Goal: Task Accomplishment & Management: Use online tool/utility

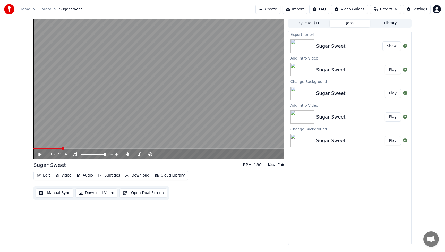
click at [390, 46] on button "Show" at bounding box center [392, 45] width 19 height 9
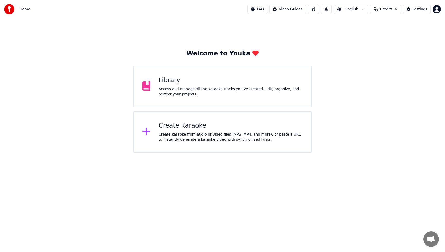
click at [256, 91] on div "Access and manage all the karaoke tracks you’ve created. Edit, organize, and pe…" at bounding box center [231, 92] width 144 height 10
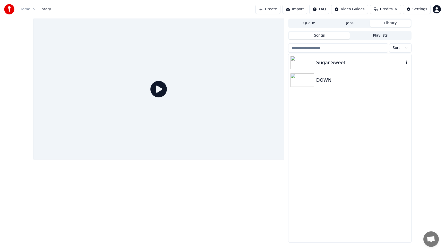
click at [355, 61] on div "Sugar Sweet" at bounding box center [360, 62] width 88 height 7
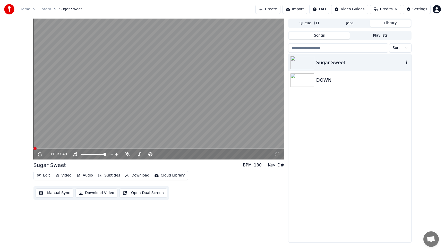
click at [355, 61] on div "Sugar Sweet" at bounding box center [360, 62] width 88 height 7
click at [40, 155] on icon at bounding box center [44, 154] width 12 height 4
click at [381, 144] on div "Sugar Sweet DOWN" at bounding box center [350, 148] width 123 height 189
click at [45, 175] on button "Edit" at bounding box center [43, 175] width 17 height 7
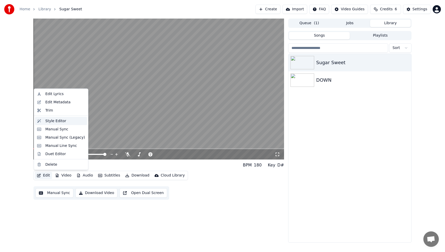
click at [50, 123] on div "Style Editor" at bounding box center [55, 120] width 21 height 5
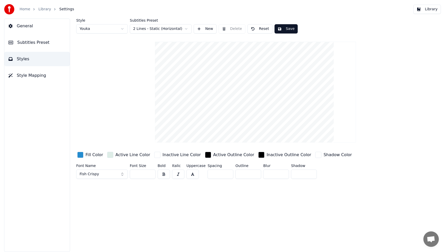
click at [80, 155] on div "button" at bounding box center [80, 155] width 6 height 6
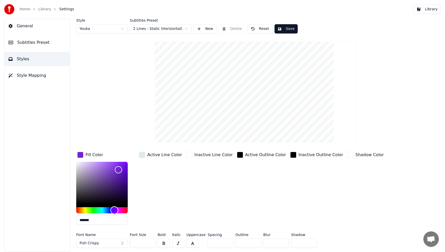
drag, startPoint x: 105, startPoint y: 210, endPoint x: 114, endPoint y: 210, distance: 9.5
click at [114, 210] on div "Hue" at bounding box center [115, 210] width 8 height 8
click at [113, 210] on div "Hue" at bounding box center [113, 210] width 8 height 8
drag, startPoint x: 119, startPoint y: 171, endPoint x: 100, endPoint y: 166, distance: 19.3
click at [100, 166] on div "Color" at bounding box center [101, 167] width 8 height 8
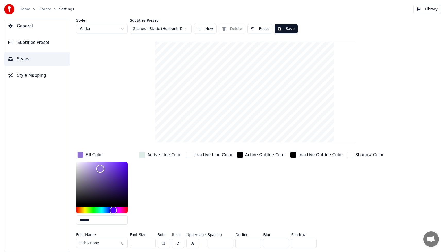
type input "*******"
click at [100, 169] on div "Color" at bounding box center [100, 169] width 8 height 8
click at [122, 243] on button "Fish Crispy" at bounding box center [102, 243] width 52 height 9
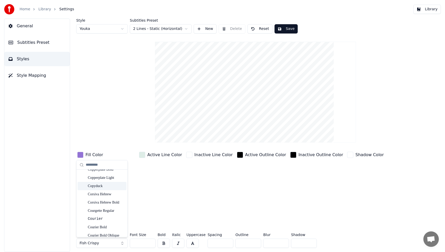
scroll to position [1129, 0]
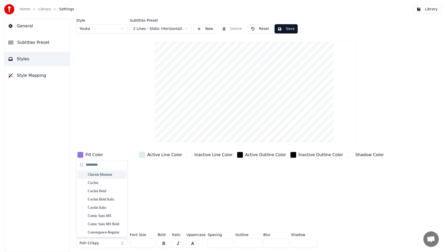
click at [100, 176] on div "Cherish Moment" at bounding box center [106, 174] width 37 height 5
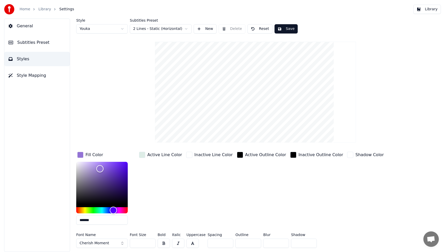
drag, startPoint x: 142, startPoint y: 245, endPoint x: 124, endPoint y: 246, distance: 17.3
click at [124, 246] on div "Font Name Cherish Moment Font Size *** Bold Italic Uppercase Spacing * Outline …" at bounding box center [232, 241] width 312 height 17
drag, startPoint x: 124, startPoint y: 246, endPoint x: 129, endPoint y: 246, distance: 4.6
click at [125, 245] on button "Cherish Moment" at bounding box center [102, 243] width 52 height 9
drag, startPoint x: 146, startPoint y: 244, endPoint x: 129, endPoint y: 245, distance: 17.3
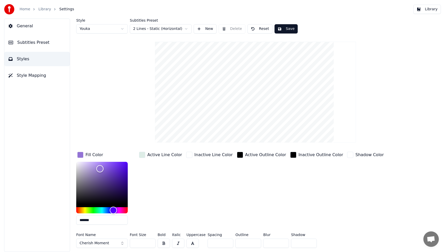
click at [129, 245] on div "Font Name Cherish Moment Font Size *** Bold Italic Uppercase Spacing * Outline …" at bounding box center [232, 241] width 312 height 17
click at [289, 210] on div "Inactive Outline Color" at bounding box center [316, 190] width 55 height 78
drag, startPoint x: 145, startPoint y: 244, endPoint x: 126, endPoint y: 243, distance: 19.1
click at [126, 243] on div "Font Name Cherish Moment Font Size *** Bold Italic Uppercase Spacing * Outline …" at bounding box center [232, 241] width 312 height 17
type input "***"
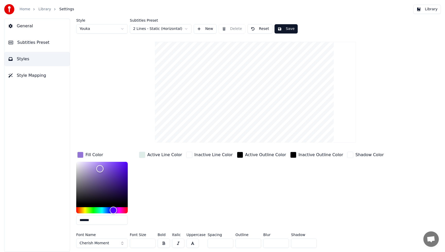
click at [240, 213] on div "Active Outline Color" at bounding box center [261, 190] width 51 height 78
click at [288, 28] on button "Save" at bounding box center [286, 28] width 23 height 9
click at [432, 9] on button "Library" at bounding box center [428, 9] width 28 height 9
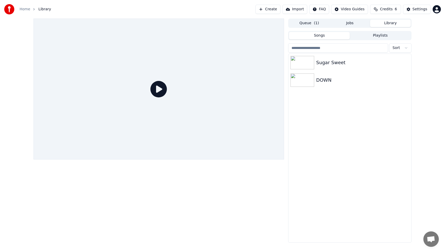
click at [377, 160] on div "Sugar Sweet DOWN" at bounding box center [350, 148] width 123 height 189
click at [316, 64] on div at bounding box center [304, 62] width 26 height 13
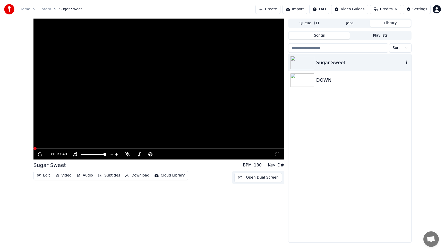
click at [316, 64] on div "Sugar Sweet" at bounding box center [360, 62] width 88 height 7
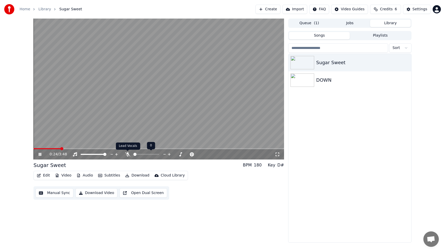
click at [127, 155] on icon at bounding box center [127, 154] width 5 height 4
click at [40, 153] on icon at bounding box center [44, 154] width 12 height 4
click at [340, 185] on div "Sugar Sweet DOWN" at bounding box center [350, 148] width 123 height 189
click at [68, 177] on button "Video" at bounding box center [63, 175] width 20 height 7
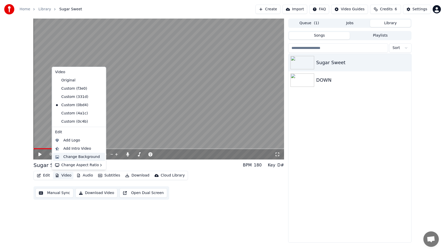
click at [69, 156] on div "Change Background" at bounding box center [81, 156] width 37 height 5
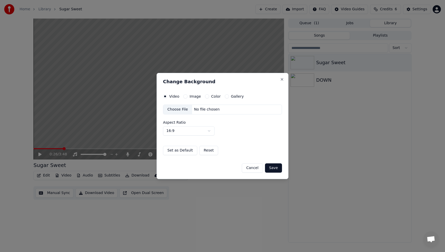
click at [174, 107] on div "Choose File" at bounding box center [177, 109] width 29 height 9
click at [278, 169] on button "Save" at bounding box center [273, 167] width 17 height 9
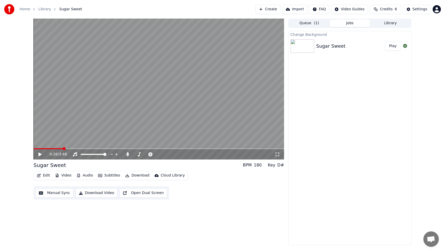
click at [393, 46] on button "Play" at bounding box center [393, 45] width 16 height 9
click at [40, 154] on icon at bounding box center [44, 154] width 12 height 4
click at [61, 175] on button "Video" at bounding box center [63, 175] width 20 height 7
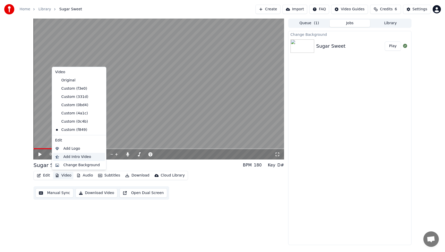
click at [70, 156] on div "Add Intro Video" at bounding box center [77, 156] width 28 height 5
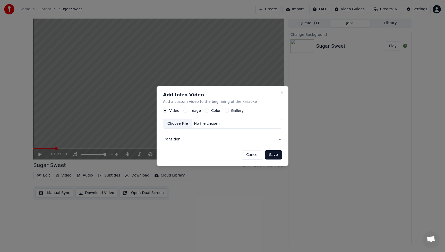
click at [191, 110] on label "Image" at bounding box center [195, 111] width 11 height 4
click at [188, 110] on button "Image" at bounding box center [185, 110] width 4 height 4
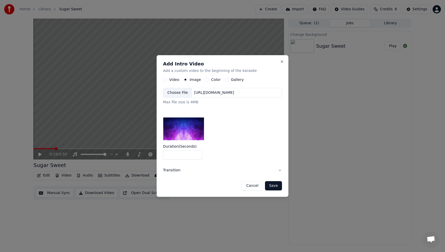
click at [176, 92] on div "Choose File" at bounding box center [177, 92] width 29 height 9
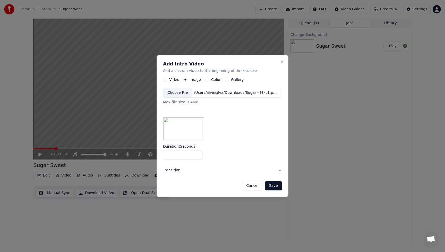
click at [276, 185] on button "Save" at bounding box center [273, 185] width 17 height 9
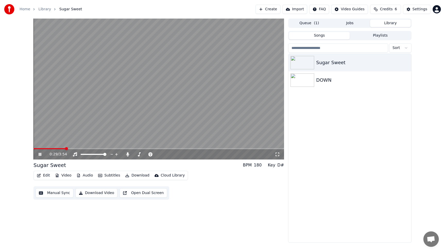
click at [389, 25] on button "Library" at bounding box center [390, 23] width 41 height 7
click at [344, 58] on div "Sugar Sweet" at bounding box center [350, 63] width 123 height 18
click at [41, 154] on icon at bounding box center [40, 154] width 3 height 3
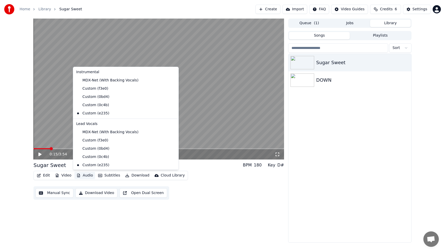
click at [88, 174] on button "Audio" at bounding box center [84, 175] width 21 height 7
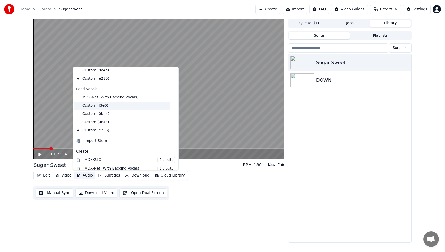
scroll to position [30, 0]
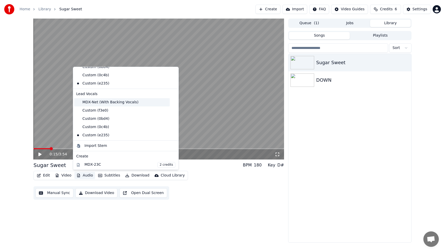
click at [90, 102] on div "MDX-Net (With Backing Vocals)" at bounding box center [122, 102] width 96 height 8
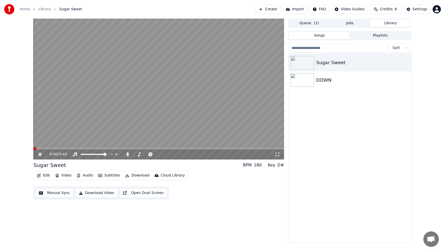
click at [90, 175] on button "Audio" at bounding box center [84, 175] width 21 height 7
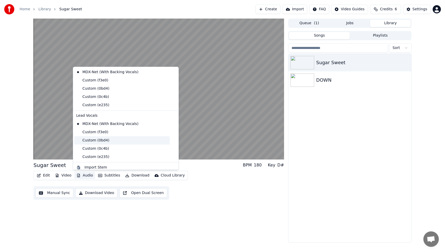
scroll to position [15, 0]
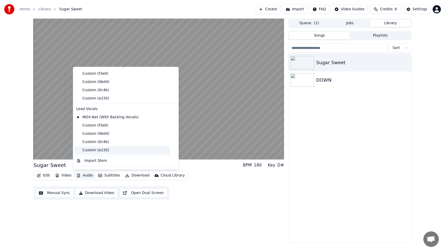
click at [94, 150] on div "Custom (e235)" at bounding box center [122, 150] width 96 height 8
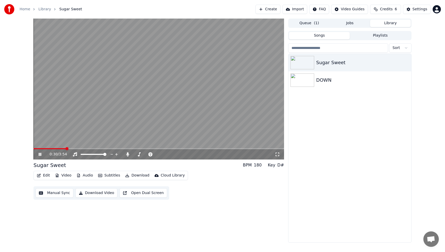
click at [40, 155] on icon at bounding box center [44, 154] width 12 height 4
click at [231, 197] on div "Edit Video Audio Subtitles Download Cloud Library Manual Sync Download Video Op…" at bounding box center [158, 185] width 251 height 29
click at [60, 193] on button "Manual Sync" at bounding box center [55, 192] width 38 height 9
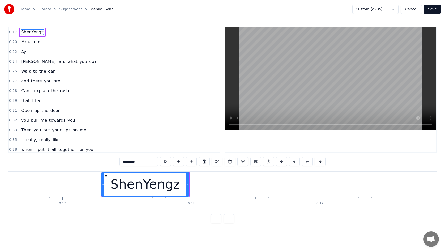
scroll to position [0, 2203]
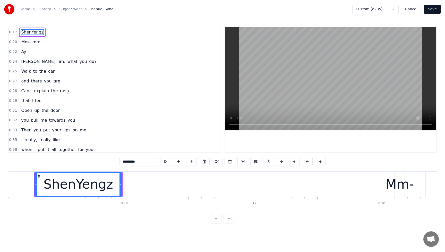
click at [395, 9] on html "Home Library Sugar Sweet Manual Sync Custom (e235) Cancel Save 0:17 ShenYengz 0…" at bounding box center [222, 116] width 445 height 232
click at [167, 162] on button at bounding box center [165, 161] width 11 height 9
click at [322, 161] on button at bounding box center [320, 161] width 11 height 9
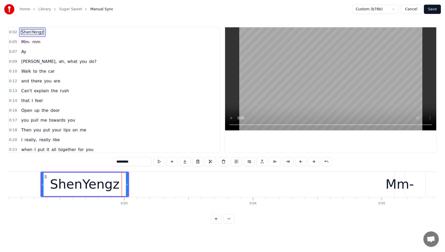
click at [322, 161] on button at bounding box center [326, 161] width 11 height 9
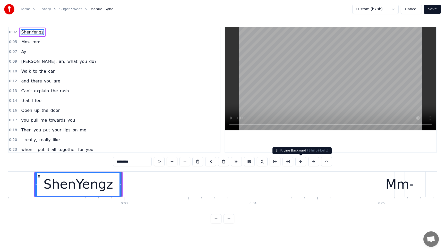
click at [300, 162] on button at bounding box center [301, 161] width 11 height 9
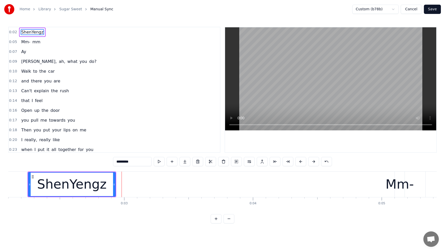
click at [300, 162] on button at bounding box center [301, 161] width 11 height 9
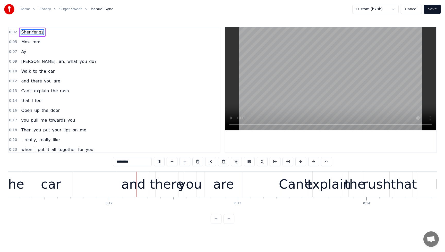
scroll to position [0, 1472]
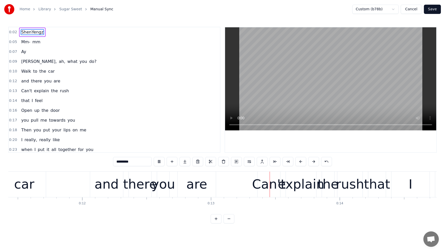
click at [432, 9] on button "Save" at bounding box center [432, 9] width 17 height 9
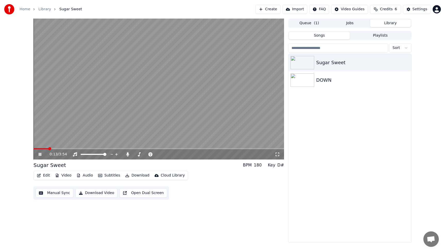
drag, startPoint x: 39, startPoint y: 155, endPoint x: 43, endPoint y: 157, distance: 3.9
click at [39, 155] on icon at bounding box center [40, 154] width 3 height 3
click at [85, 175] on button "Audio" at bounding box center [84, 175] width 21 height 7
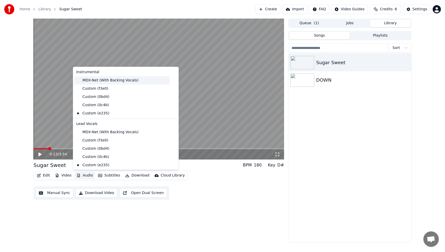
click at [87, 82] on div "MDX-Net (With Backing Vocals)" at bounding box center [122, 80] width 96 height 8
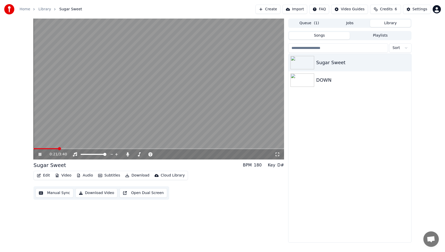
click at [39, 156] on icon at bounding box center [44, 154] width 12 height 4
click at [245, 198] on div "Edit Video Audio Subtitles Download Cloud Library Manual Sync Download Video Op…" at bounding box center [158, 185] width 251 height 29
click at [39, 156] on icon at bounding box center [44, 154] width 12 height 4
click at [39, 155] on icon at bounding box center [40, 154] width 3 height 3
click at [69, 175] on button "Video" at bounding box center [63, 175] width 20 height 7
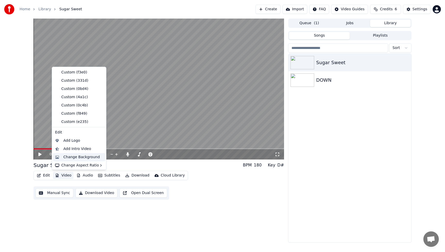
scroll to position [17, 0]
click at [74, 148] on div "Add Intro Video" at bounding box center [77, 147] width 28 height 5
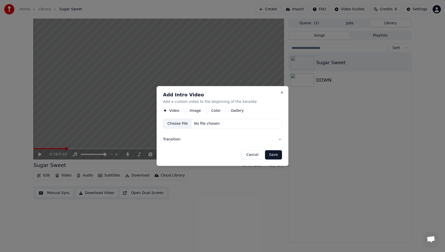
click at [193, 110] on label "Image" at bounding box center [195, 111] width 11 height 4
click at [188, 110] on button "Image" at bounding box center [185, 110] width 4 height 4
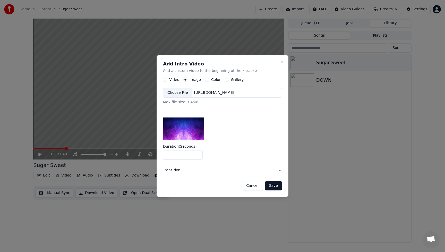
click at [179, 91] on div "Choose File" at bounding box center [177, 92] width 29 height 9
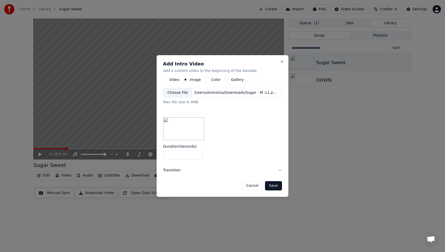
click at [271, 186] on button "Save" at bounding box center [273, 185] width 17 height 9
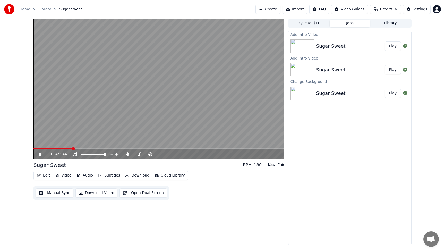
click at [394, 46] on button "Play" at bounding box center [393, 45] width 16 height 9
click at [353, 142] on div "Add Intro Video Sugar Sweet Play Add Intro Video Sugar Sweet Play Change Backgr…" at bounding box center [349, 138] width 123 height 214
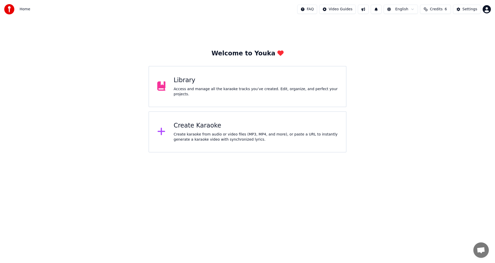
click at [254, 88] on div "Access and manage all the karaoke tracks you’ve created. Edit, organize, and pe…" at bounding box center [256, 92] width 164 height 10
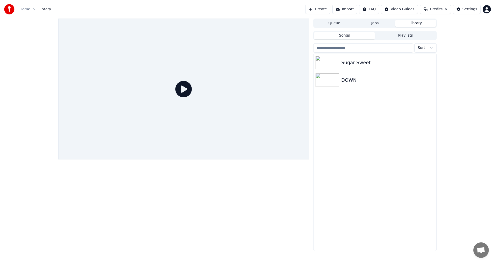
click at [254, 88] on div at bounding box center [183, 89] width 251 height 141
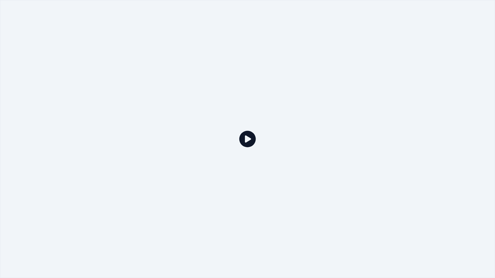
click at [245, 137] on icon at bounding box center [247, 139] width 16 height 16
click at [308, 107] on div at bounding box center [247, 139] width 495 height 278
click at [69, 44] on div at bounding box center [247, 139] width 495 height 278
click at [250, 141] on icon at bounding box center [247, 139] width 16 height 16
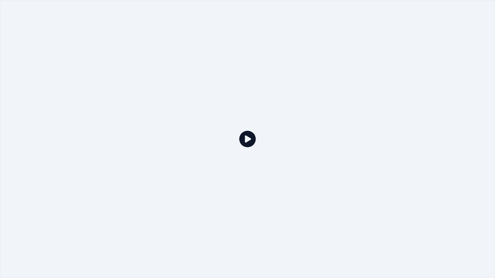
click at [249, 140] on icon at bounding box center [247, 139] width 16 height 16
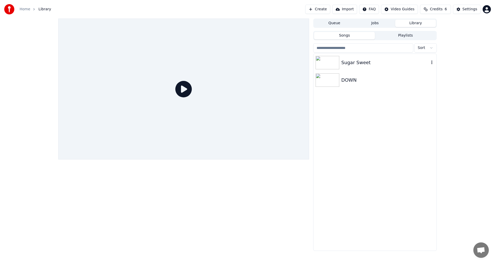
click at [331, 62] on img at bounding box center [327, 62] width 24 height 13
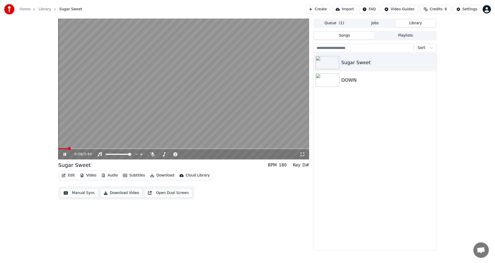
click at [65, 154] on icon at bounding box center [68, 154] width 12 height 4
drag, startPoint x: 347, startPoint y: 135, endPoint x: 346, endPoint y: 130, distance: 5.3
click at [347, 135] on div "Sugar Sweet DOWN" at bounding box center [374, 152] width 123 height 197
click at [92, 174] on button "Video" at bounding box center [88, 175] width 20 height 7
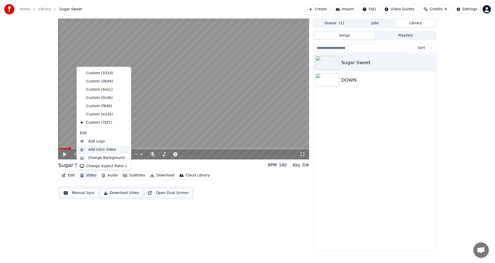
scroll to position [26, 0]
click at [95, 121] on div "Custom (7bf1)" at bounding box center [100, 121] width 44 height 8
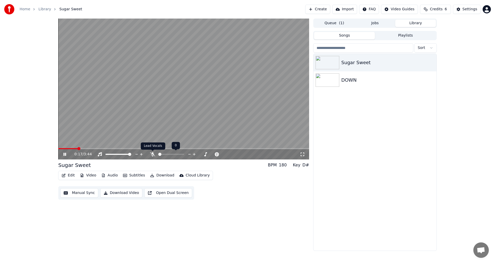
click at [152, 156] on icon at bounding box center [152, 154] width 5 height 4
click at [64, 156] on icon at bounding box center [64, 154] width 3 height 3
click at [71, 175] on button "Edit" at bounding box center [68, 175] width 17 height 7
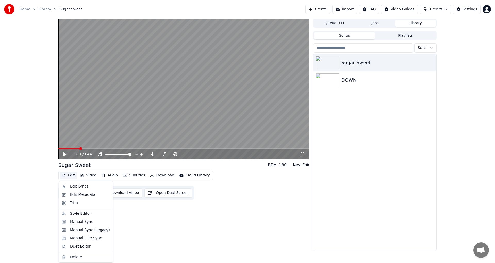
click at [338, 177] on div "Sugar Sweet DOWN" at bounding box center [374, 152] width 123 height 197
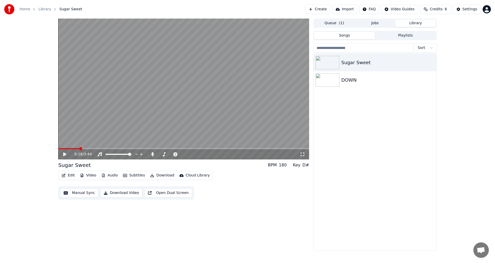
click at [89, 176] on button "Video" at bounding box center [88, 175] width 20 height 7
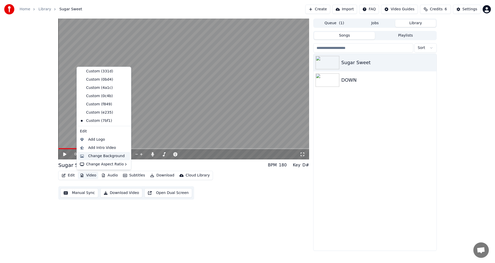
click at [81, 156] on div "Change Background" at bounding box center [104, 156] width 52 height 8
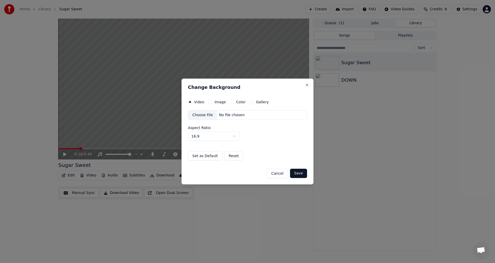
click at [199, 115] on div "Choose File" at bounding box center [202, 115] width 29 height 9
click at [304, 175] on button "Save" at bounding box center [298, 173] width 17 height 9
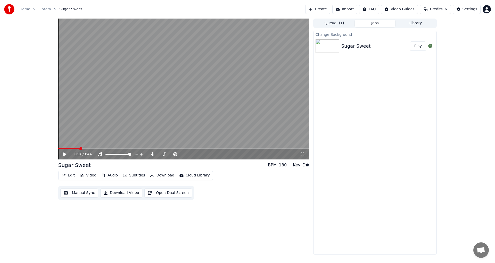
click at [415, 45] on button "Play" at bounding box center [418, 45] width 16 height 9
click at [64, 154] on icon at bounding box center [64, 154] width 3 height 3
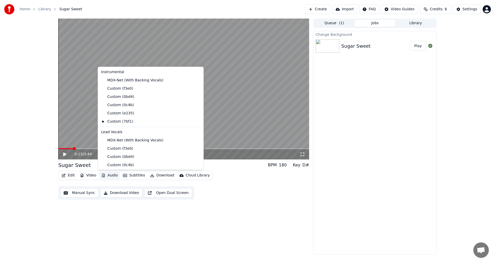
click at [108, 175] on button "Audio" at bounding box center [109, 175] width 21 height 7
click at [254, 194] on div "Edit Video Audio Subtitles Download Cloud Library Manual Sync Download Video Op…" at bounding box center [183, 185] width 251 height 29
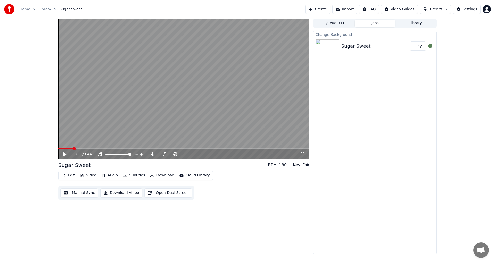
click at [350, 9] on button "Import" at bounding box center [344, 9] width 25 height 9
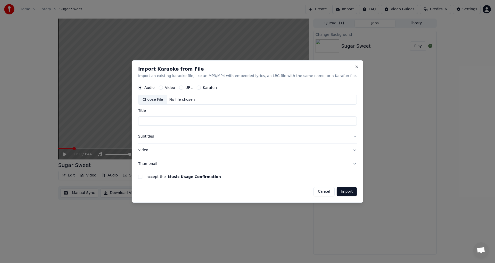
click at [313, 192] on button "Cancel" at bounding box center [323, 191] width 21 height 9
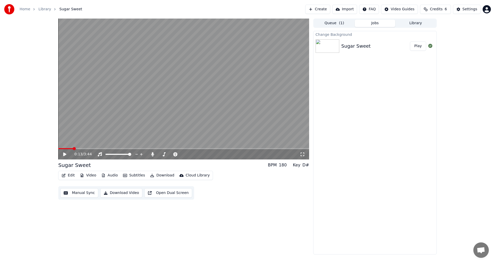
click at [121, 193] on button "Download Video" at bounding box center [121, 192] width 42 height 9
click at [152, 154] on icon at bounding box center [152, 154] width 3 height 4
click at [92, 176] on button "Video" at bounding box center [88, 175] width 20 height 7
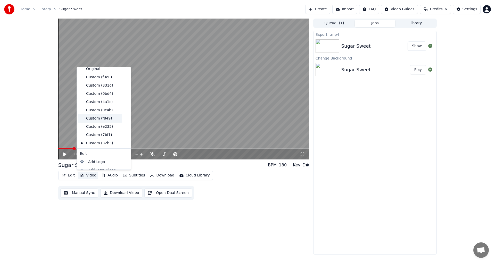
scroll to position [34, 0]
click at [93, 156] on div "Change Background" at bounding box center [106, 156] width 37 height 5
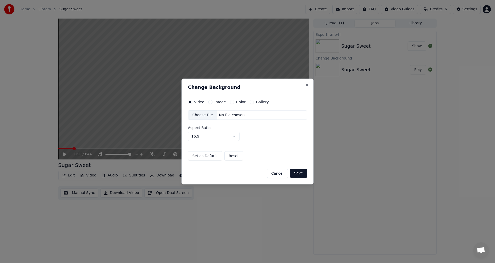
click at [199, 113] on div "Choose File" at bounding box center [202, 115] width 29 height 9
click at [302, 174] on button "Save" at bounding box center [298, 173] width 17 height 9
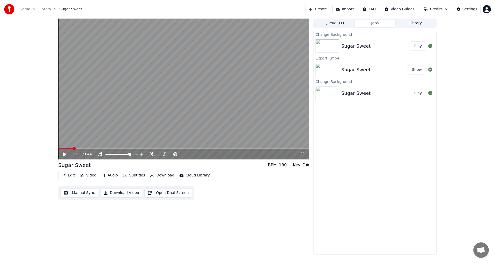
click at [423, 46] on button "Play" at bounding box center [418, 45] width 16 height 9
click at [152, 155] on icon at bounding box center [152, 154] width 5 height 4
click at [151, 155] on icon at bounding box center [152, 154] width 3 height 4
click at [119, 193] on button "Download Video" at bounding box center [121, 192] width 42 height 9
click at [66, 154] on icon at bounding box center [68, 154] width 12 height 4
